Goal: Task Accomplishment & Management: Manage account settings

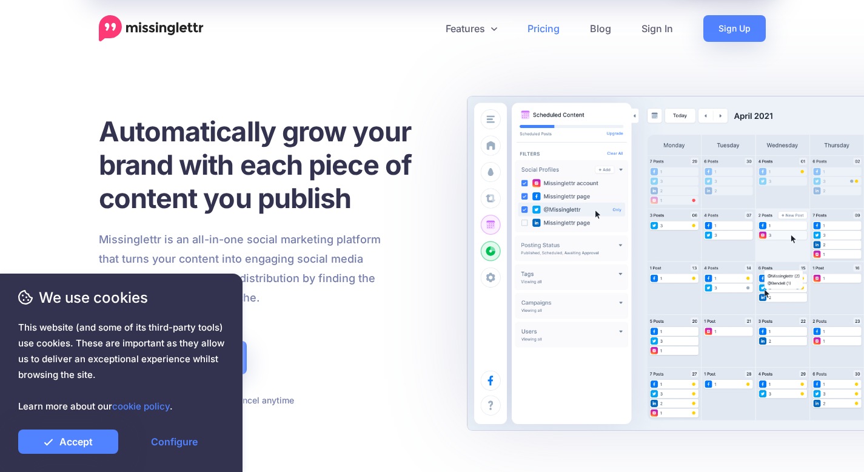
click at [546, 28] on link "Pricing" at bounding box center [543, 28] width 62 height 27
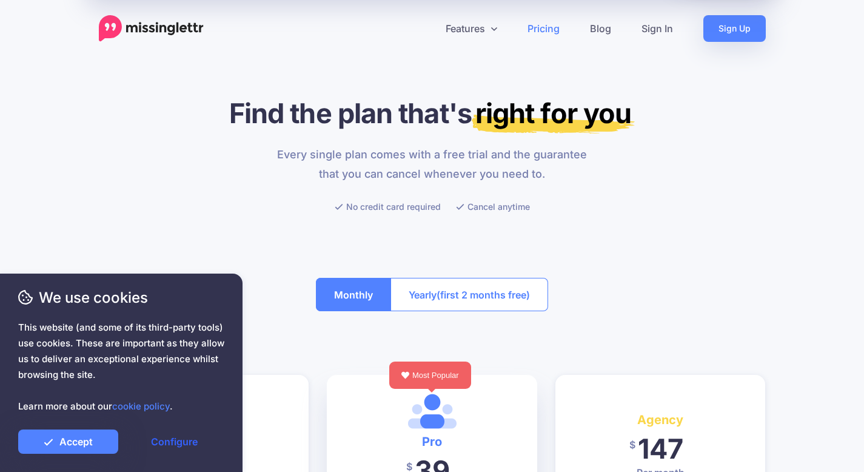
click at [167, 442] on link "Configure" at bounding box center [174, 441] width 100 height 24
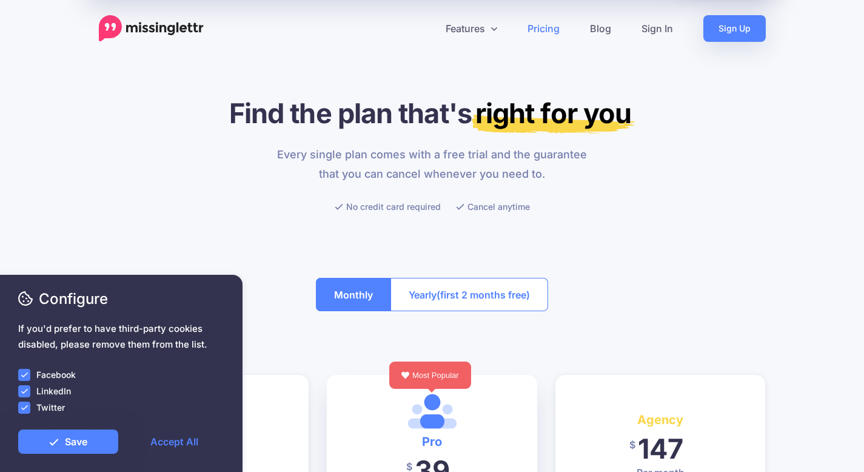
click at [30, 372] on div "Facebook" at bounding box center [121, 374] width 206 height 14
click at [22, 374] on ins at bounding box center [24, 375] width 12 height 12
click at [18, 392] on ins at bounding box center [24, 391] width 12 height 12
click at [23, 412] on ins at bounding box center [24, 407] width 12 height 12
click at [42, 448] on link "Save" at bounding box center [68, 441] width 100 height 24
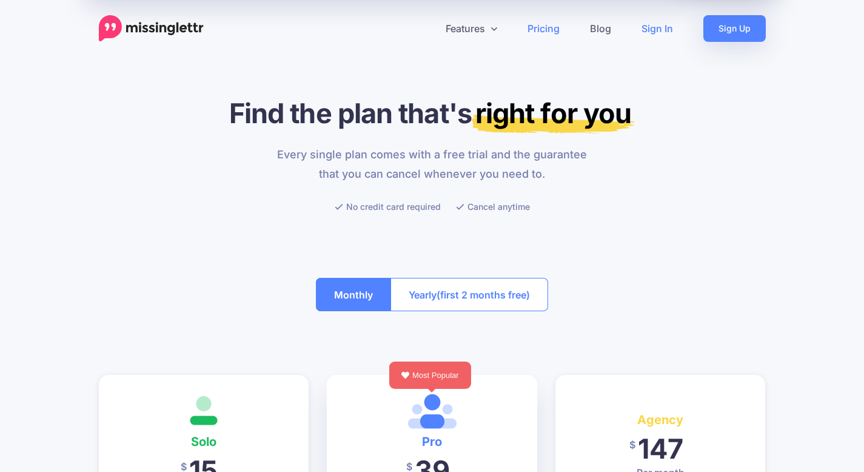
click at [661, 32] on link "Sign In" at bounding box center [657, 28] width 62 height 27
